Goal: Information Seeking & Learning: Learn about a topic

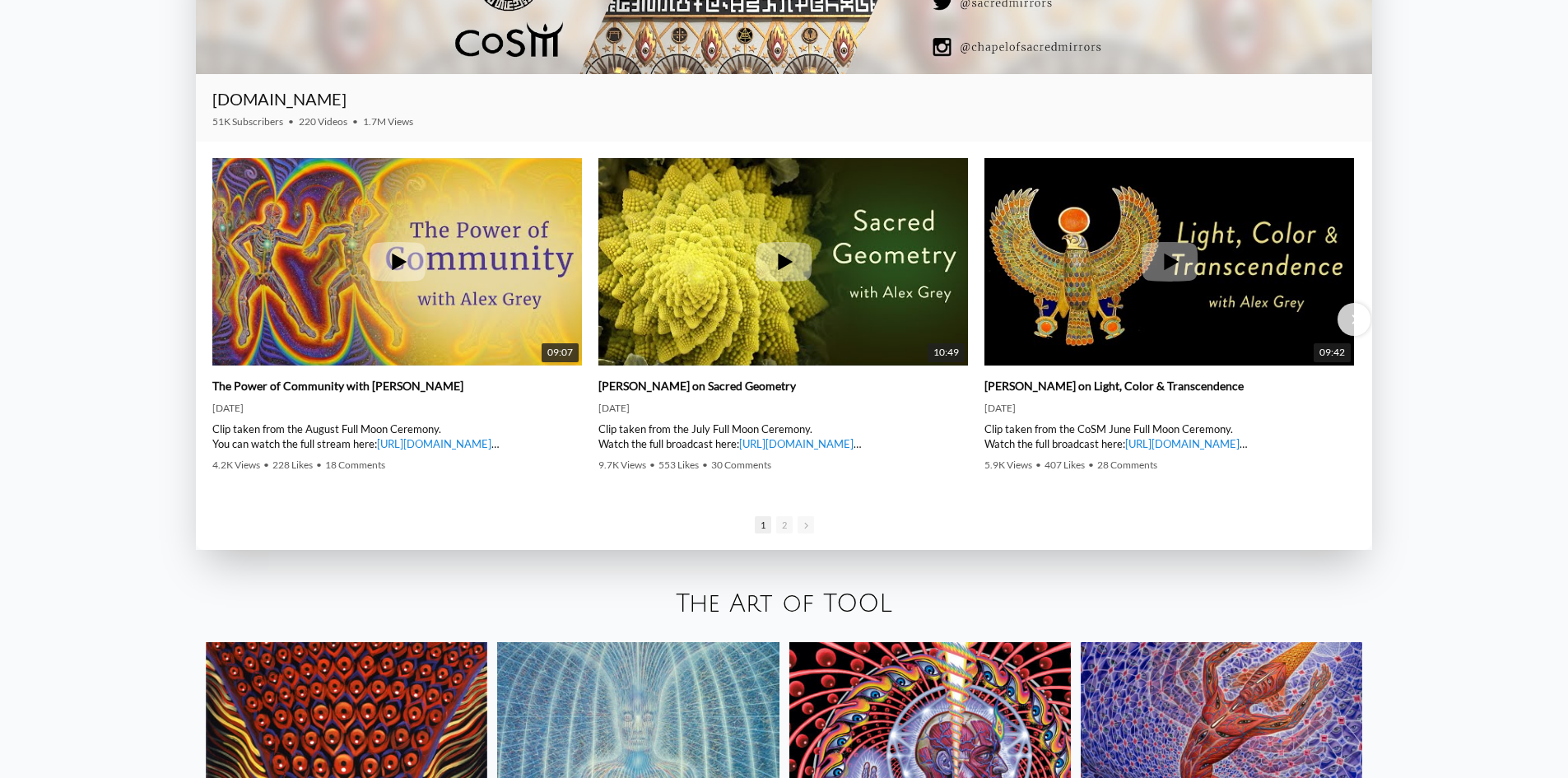
scroll to position [3294, 0]
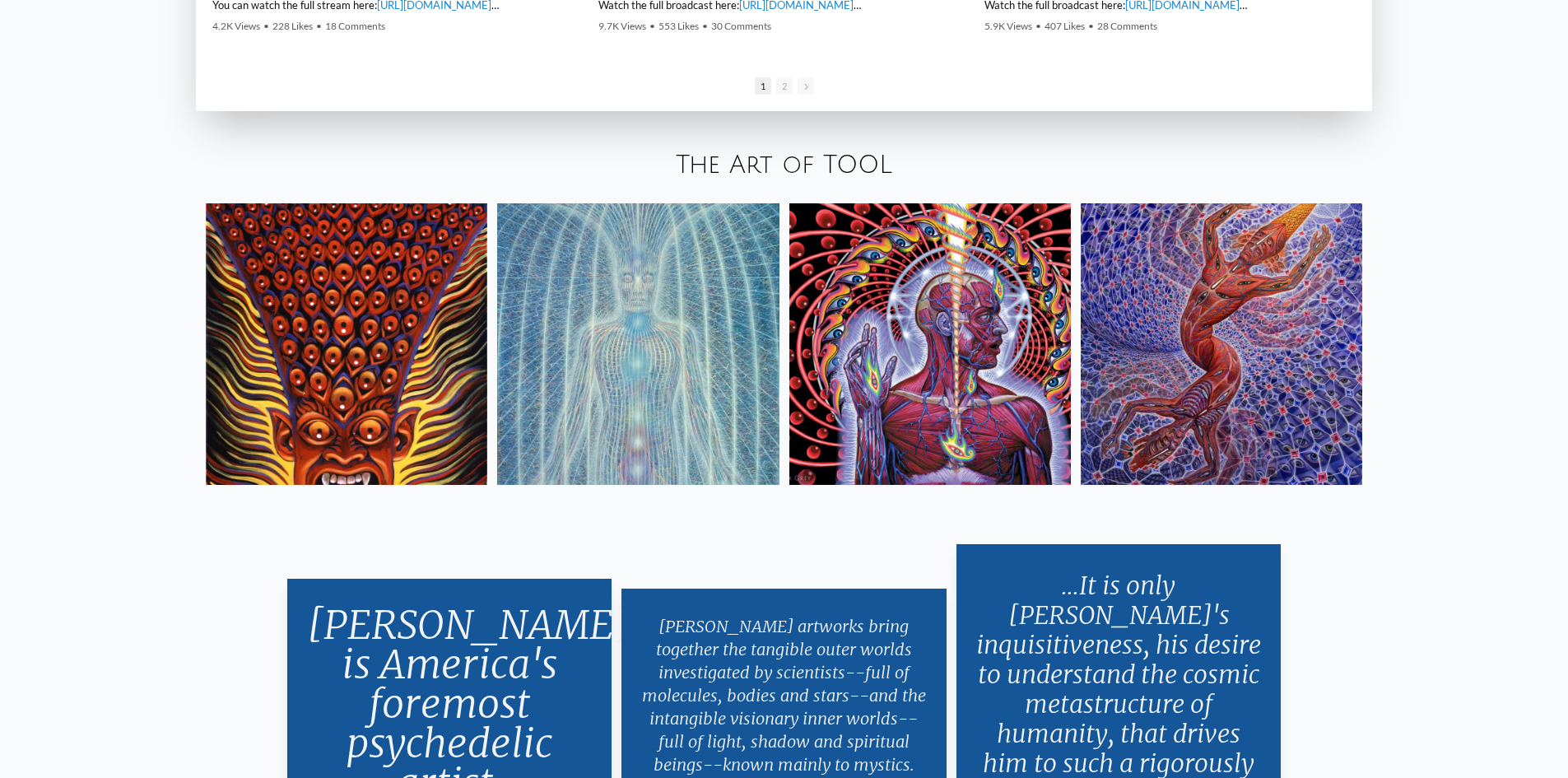
click at [721, 353] on img at bounding box center [638, 345] width 282 height 282
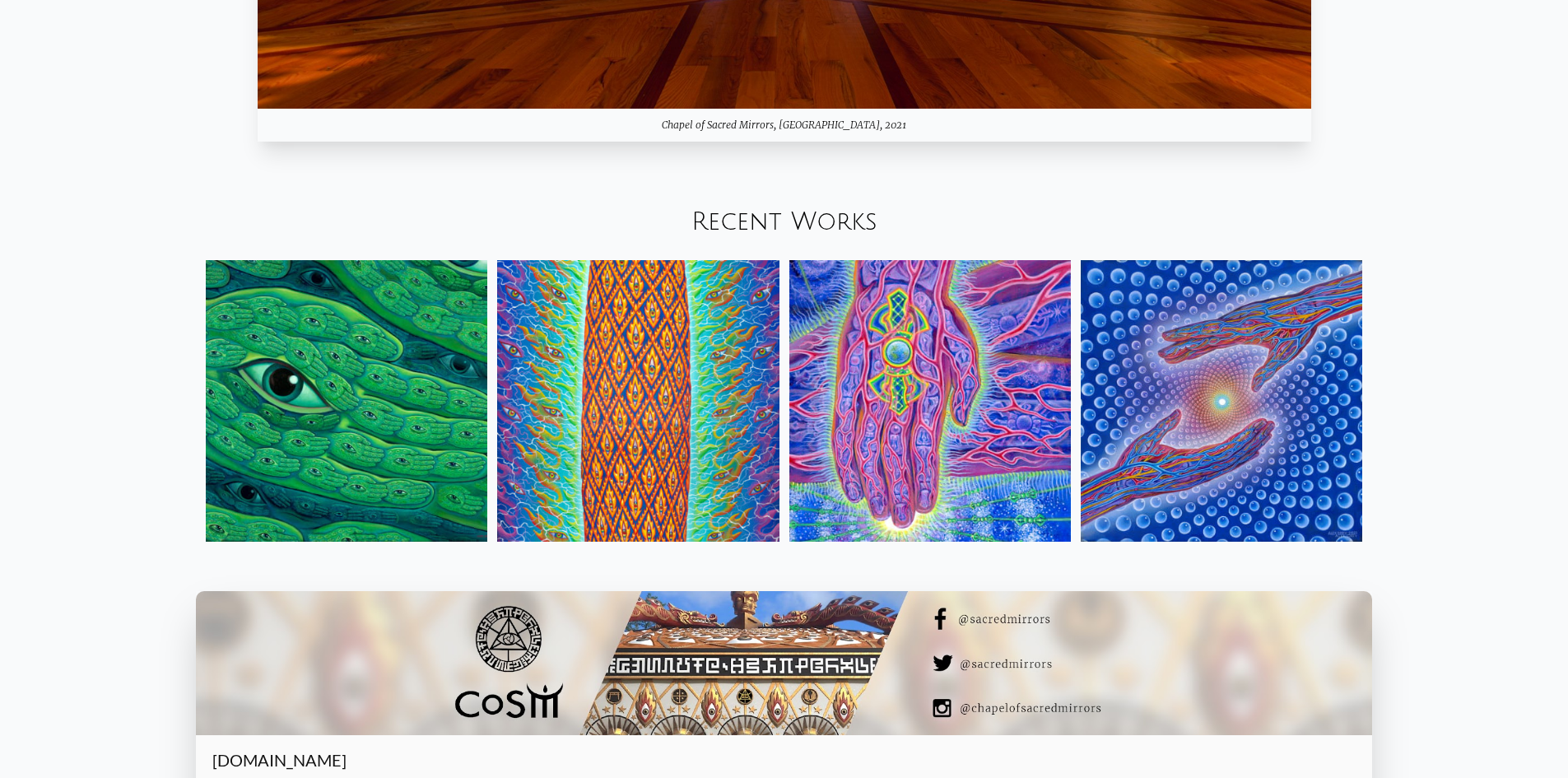
scroll to position [2196, 0]
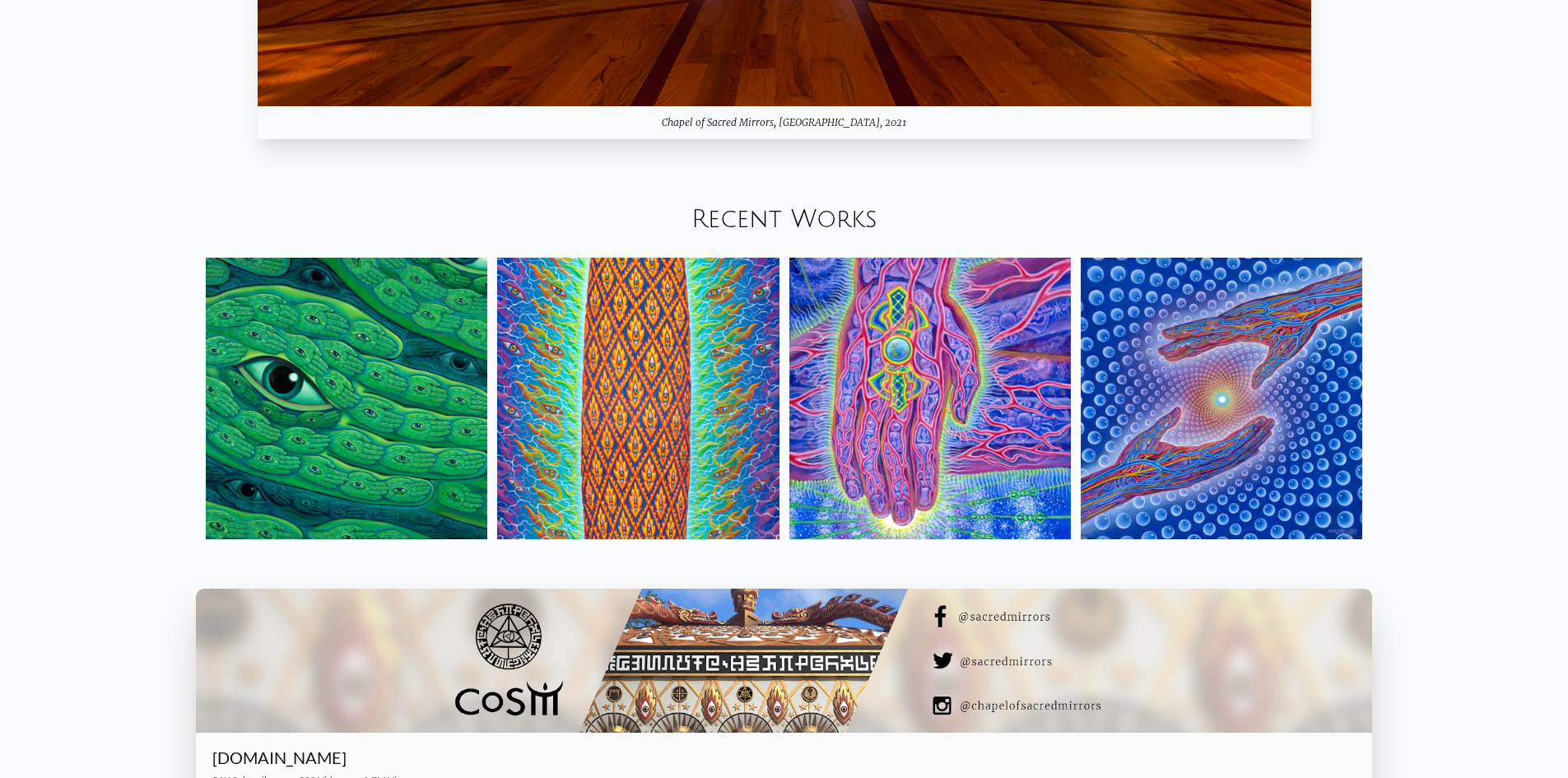
click at [828, 215] on link "Recent Works" at bounding box center [784, 220] width 186 height 27
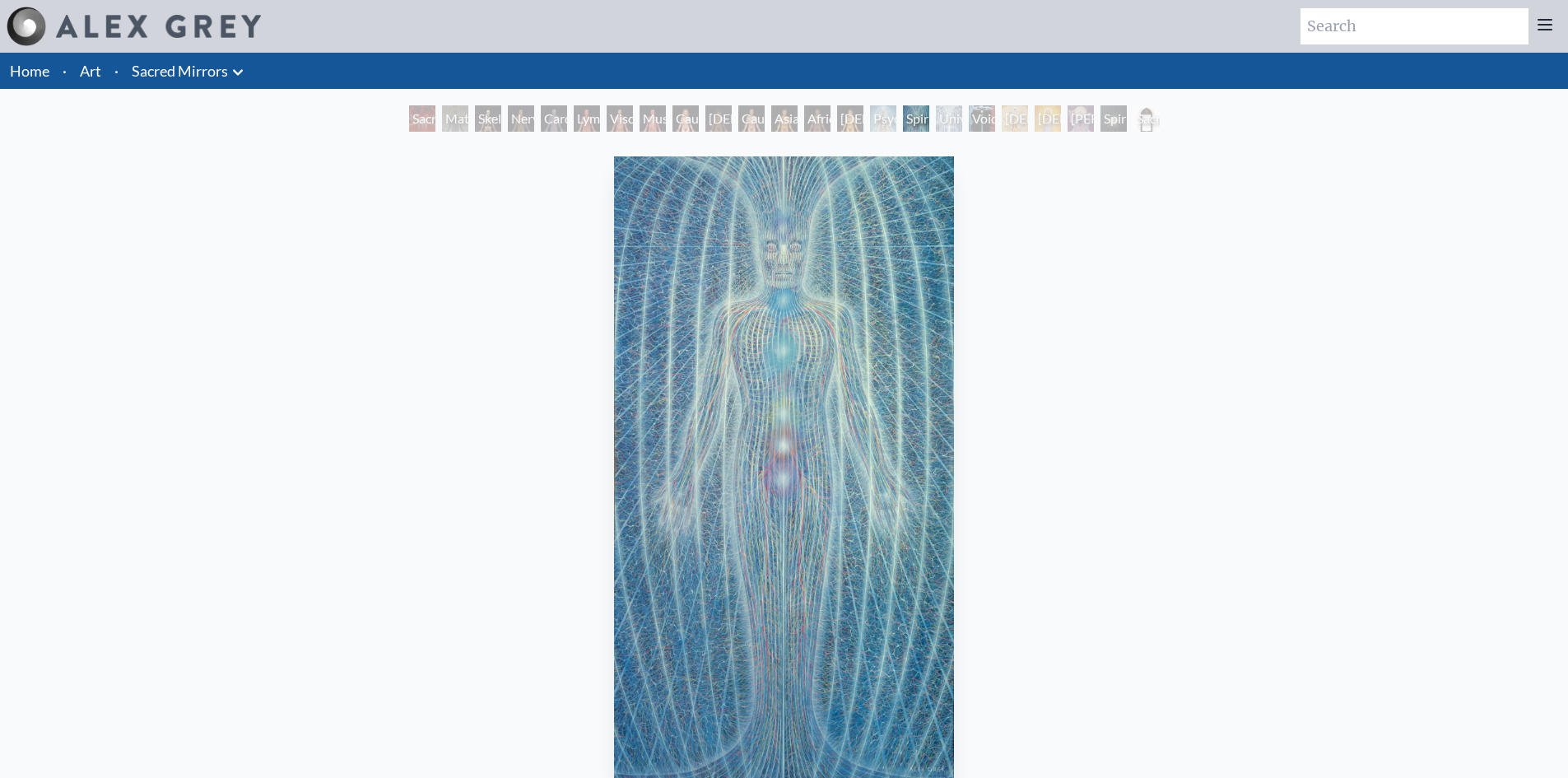
click at [238, 300] on div "Spiritual Energy System 1981, acrylic on canvas, 46 x 84 in. Visit the CoSM Sho…" at bounding box center [784, 748] width 1542 height 1197
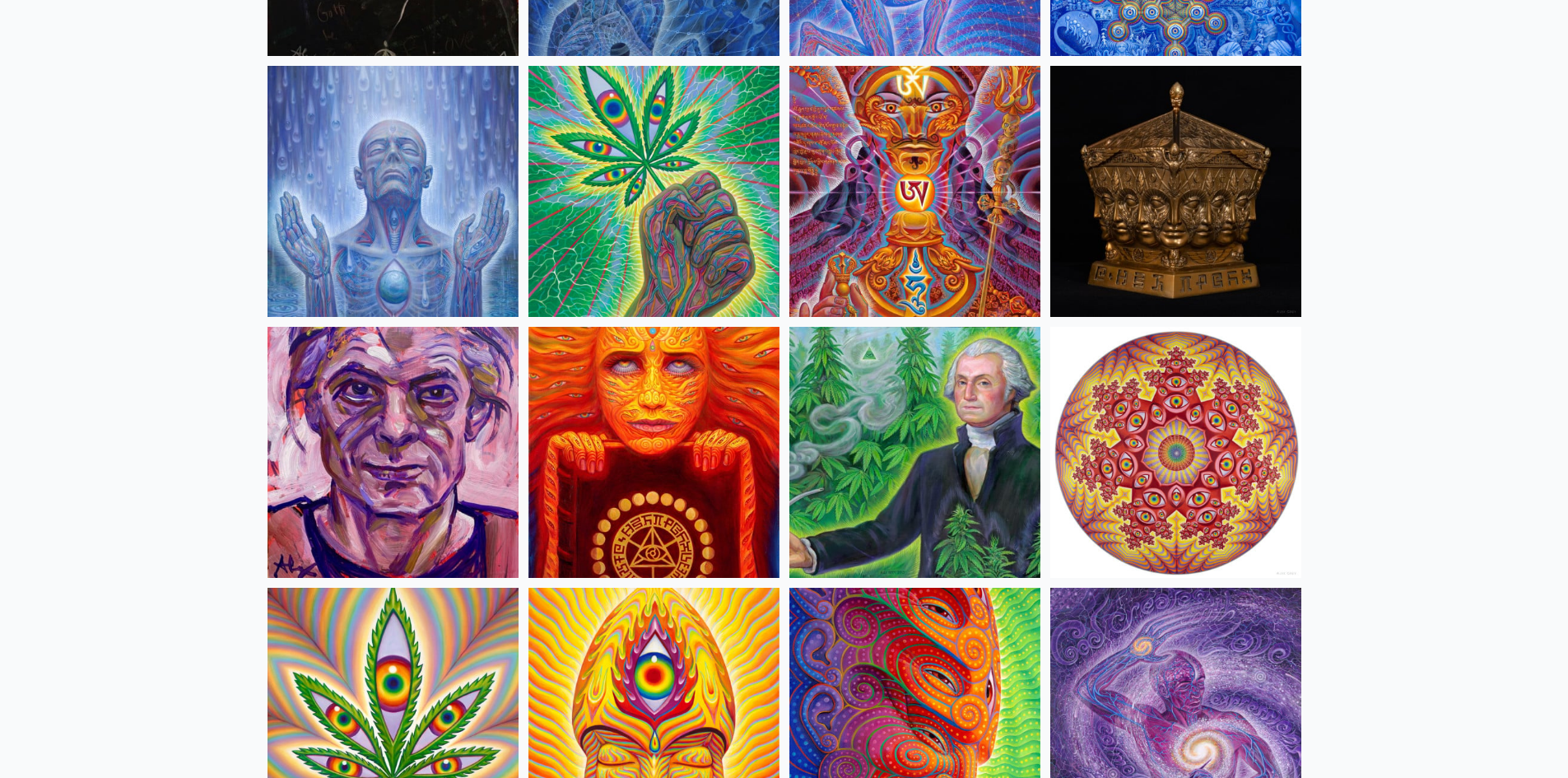
scroll to position [2196, 0]
